Goal: Check status

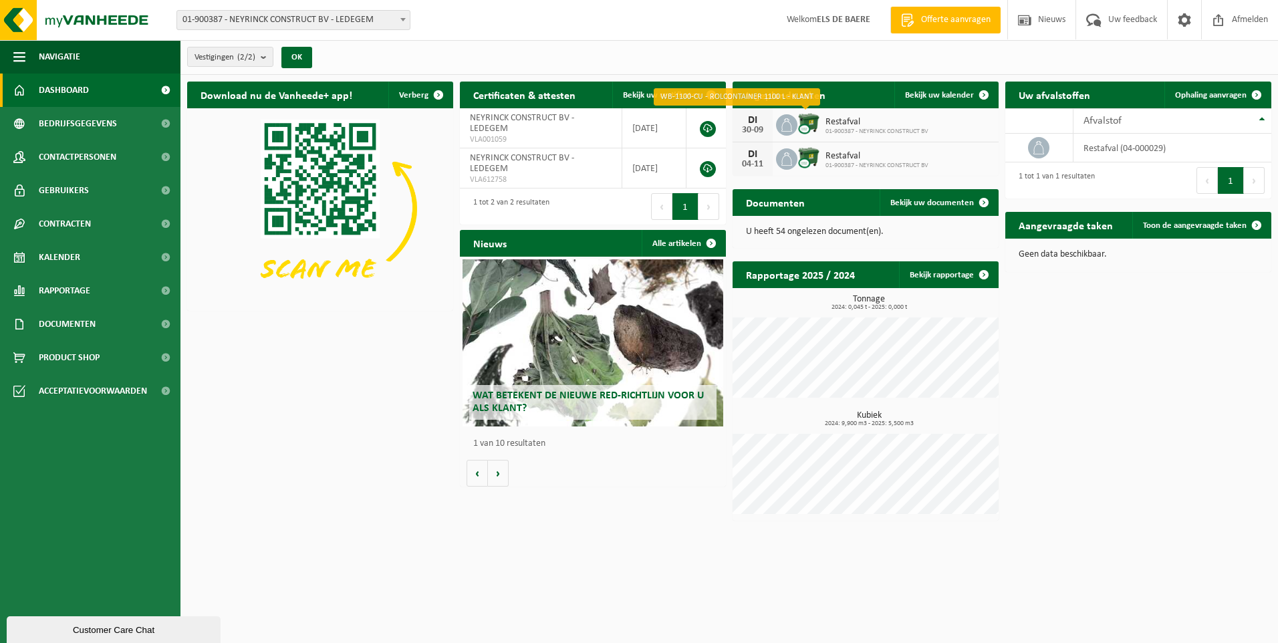
click at [805, 121] on img at bounding box center [809, 123] width 23 height 23
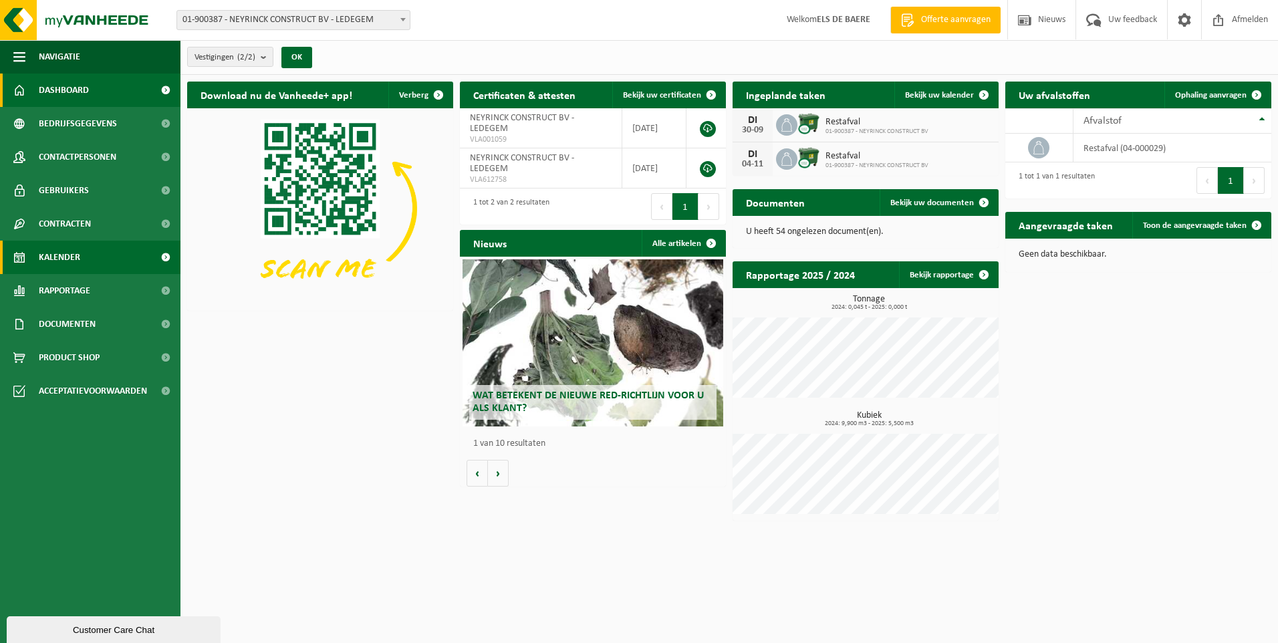
click at [86, 249] on link "Kalender" at bounding box center [90, 257] width 181 height 33
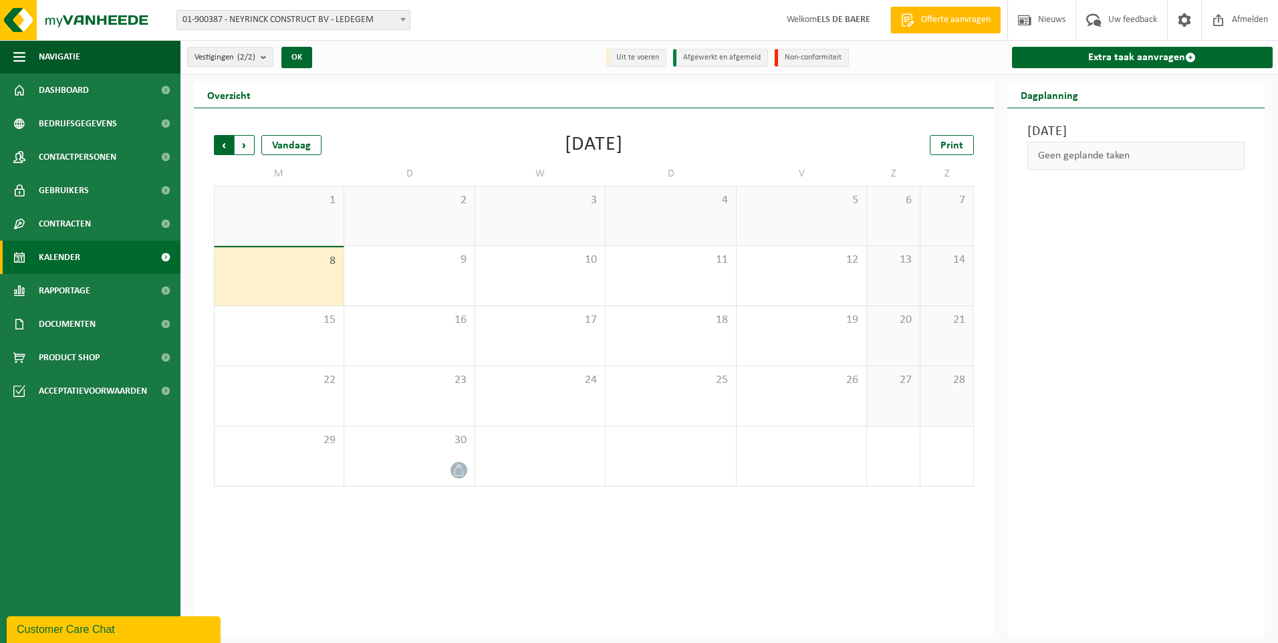
click at [247, 148] on span "Volgende" at bounding box center [245, 145] width 20 height 20
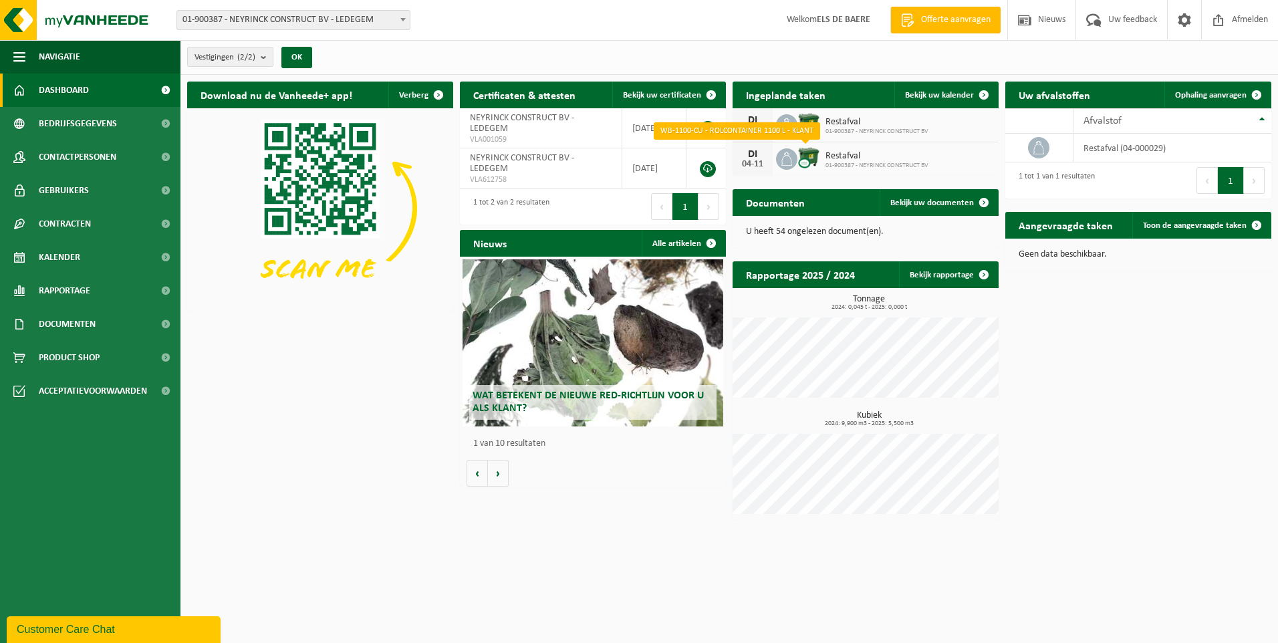
click at [803, 158] on img at bounding box center [809, 157] width 23 height 23
